Goal: Obtain resource: Obtain resource

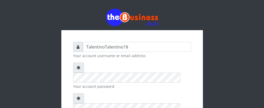
drag, startPoint x: 105, startPoint y: 47, endPoint x: 128, endPoint y: 46, distance: 23.4
click at [128, 46] on input "TalentinoTalentino1$" at bounding box center [137, 47] width 108 height 10
type input "[PERSON_NAME]"
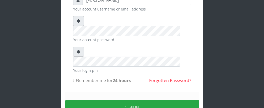
scroll to position [53, 0]
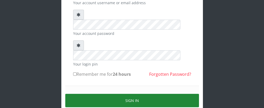
click at [139, 94] on button "Sign in" at bounding box center [132, 100] width 134 height 13
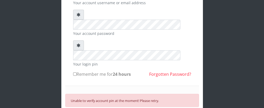
click at [219, 24] on div "[PERSON_NAME] Your account username or email address Your account password Your…" at bounding box center [132, 55] width 252 height 216
drag, startPoint x: 219, startPoint y: 69, endPoint x: 201, endPoint y: 22, distance: 50.7
click at [219, 69] on div "[PERSON_NAME] Your account username or email address Your account password Your…" at bounding box center [132, 55] width 252 height 216
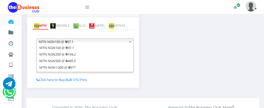
scroll to position [115, 0]
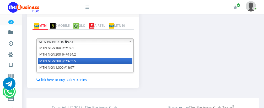
click at [106, 61] on li "MTN NGN500 @ ₦485.5" at bounding box center [85, 61] width 95 height 7
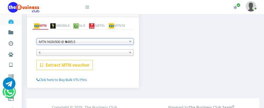
click at [106, 61] on div "MTN NGN100 @ ₦97.1 MTN NGN200 @ ₦194.2 MTN NGN500 @ ₦485.5 MTN NGN1,000 @ ₦971 …" at bounding box center [84, 50] width 97 height 38
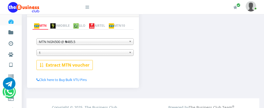
click at [109, 54] on span "1" at bounding box center [83, 53] width 88 height 6
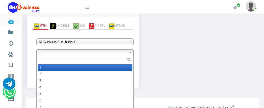
scroll to position [0, 0]
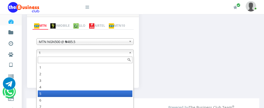
click at [81, 92] on li "5" at bounding box center [85, 94] width 95 height 7
click at [101, 55] on span "5" at bounding box center [83, 53] width 88 height 6
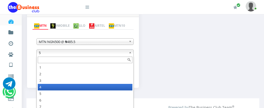
click at [84, 87] on li "4" at bounding box center [85, 87] width 95 height 7
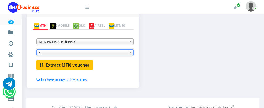
click at [78, 67] on b "Extract MTN voucher" at bounding box center [68, 65] width 44 height 6
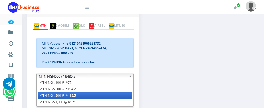
click at [130, 78] on b at bounding box center [131, 76] width 5 height 6
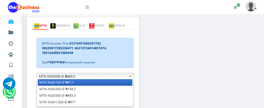
click at [102, 82] on li "MTN NGN100 @ ₦97.1" at bounding box center [85, 82] width 95 height 7
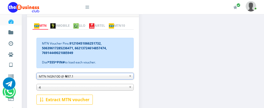
click at [99, 88] on span "4" at bounding box center [83, 87] width 88 height 6
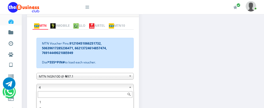
click at [93, 98] on input "text" at bounding box center [85, 94] width 95 height 7
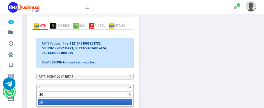
type input "20"
click at [100, 103] on li "20" at bounding box center [85, 102] width 95 height 7
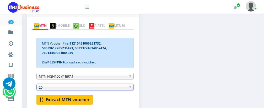
click at [80, 102] on b "Extract MTN voucher" at bounding box center [68, 100] width 44 height 6
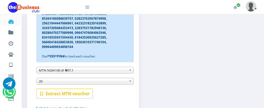
scroll to position [161, 0]
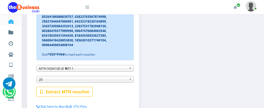
click at [131, 70] on b at bounding box center [131, 68] width 5 height 6
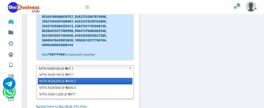
click at [119, 81] on li "MTN NGN200 @ ₦194.2" at bounding box center [85, 81] width 95 height 7
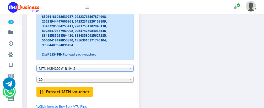
click at [75, 94] on b "Extract MTN voucher" at bounding box center [68, 92] width 44 height 6
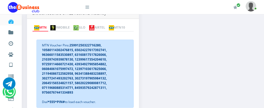
scroll to position [113, 0]
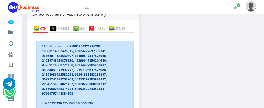
click at [94, 26] on img at bounding box center [91, 28] width 5 height 5
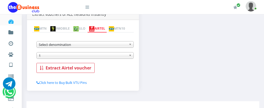
click at [126, 45] on span "Select denomination" at bounding box center [83, 44] width 88 height 6
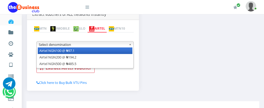
click at [117, 52] on li "Airtel NGN100 @ ₦97.1" at bounding box center [85, 50] width 95 height 7
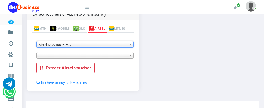
scroll to position [0, 0]
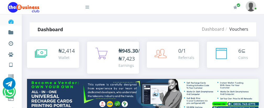
click at [129, 63] on div "Earnings" at bounding box center [129, 66] width 21 height 6
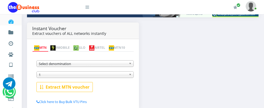
scroll to position [95, 0]
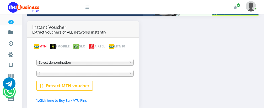
click at [94, 44] on img at bounding box center [91, 46] width 5 height 5
click at [104, 64] on span "Select denomination" at bounding box center [83, 62] width 88 height 6
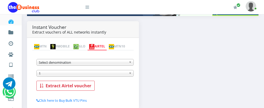
click at [99, 63] on span "Select denomination" at bounding box center [83, 62] width 88 height 6
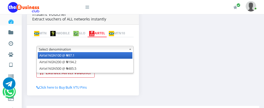
scroll to position [0, 0]
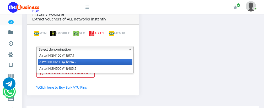
click at [107, 64] on li "Airtel NGN200 @ ₦194.2" at bounding box center [85, 62] width 95 height 7
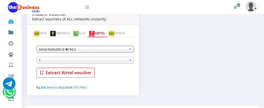
click at [131, 61] on b at bounding box center [131, 60] width 5 height 6
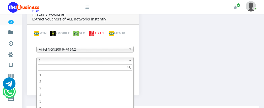
scroll to position [16, 0]
click at [96, 69] on input "text" at bounding box center [85, 67] width 95 height 7
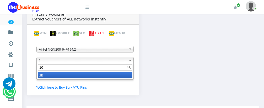
type input "10"
click at [92, 77] on li "10" at bounding box center [85, 75] width 95 height 7
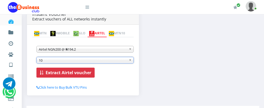
click at [59, 75] on b "Extract Airtel voucher" at bounding box center [69, 73] width 46 height 6
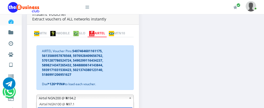
click at [130, 99] on b at bounding box center [131, 98] width 5 height 6
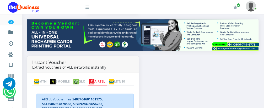
scroll to position [125, 0]
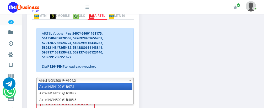
click at [122, 87] on li "Airtel NGN100 @ ₦97.1" at bounding box center [85, 86] width 95 height 7
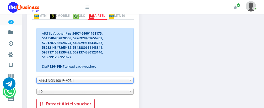
click at [115, 93] on span "10" at bounding box center [83, 91] width 88 height 6
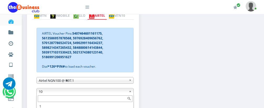
click at [115, 93] on span "10" at bounding box center [83, 91] width 88 height 6
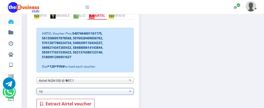
scroll to position [3, 0]
click at [115, 93] on span "10" at bounding box center [83, 91] width 88 height 6
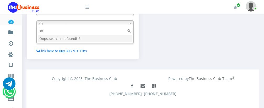
scroll to position [200, 0]
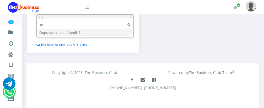
click at [88, 31] on li "Oops, search not found! 13" at bounding box center [85, 32] width 95 height 7
click at [84, 27] on input "13" at bounding box center [85, 25] width 95 height 7
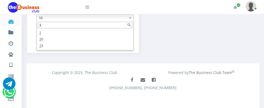
click at [83, 25] on input "1" at bounding box center [85, 25] width 95 height 7
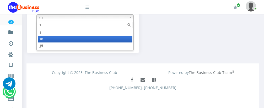
type input "1"
click at [76, 38] on li "1 0" at bounding box center [85, 39] width 95 height 7
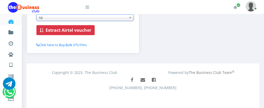
click at [82, 30] on b "Extract Airtel voucher" at bounding box center [69, 30] width 46 height 6
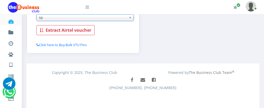
click at [82, 30] on b "Extract Airtel voucher" at bounding box center [69, 30] width 46 height 6
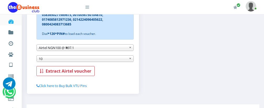
scroll to position [160, 0]
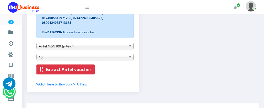
click at [68, 68] on b "Extract Airtel voucher" at bounding box center [69, 70] width 46 height 6
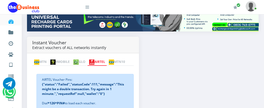
scroll to position [30, 0]
